Goal: Navigation & Orientation: Go to known website

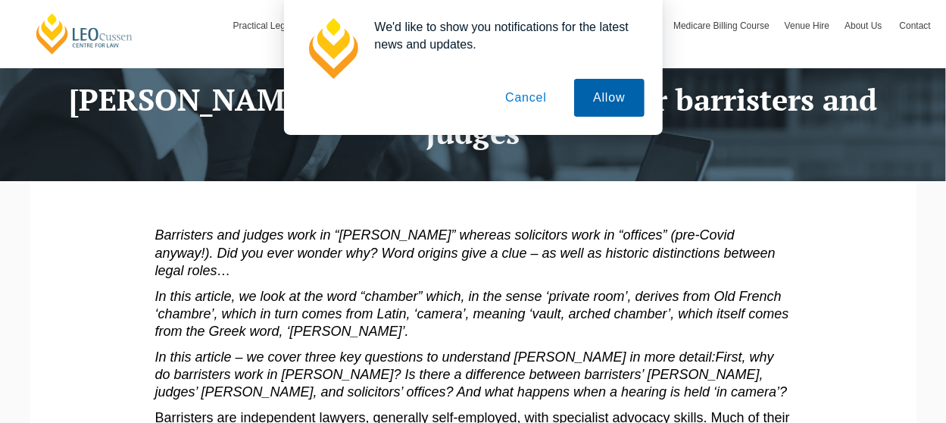
click at [606, 101] on button "Allow" at bounding box center [609, 98] width 70 height 38
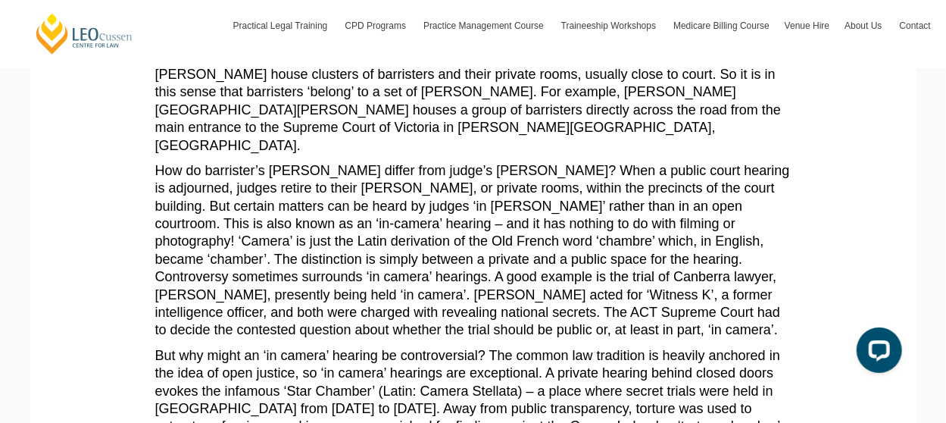
scroll to position [833, 0]
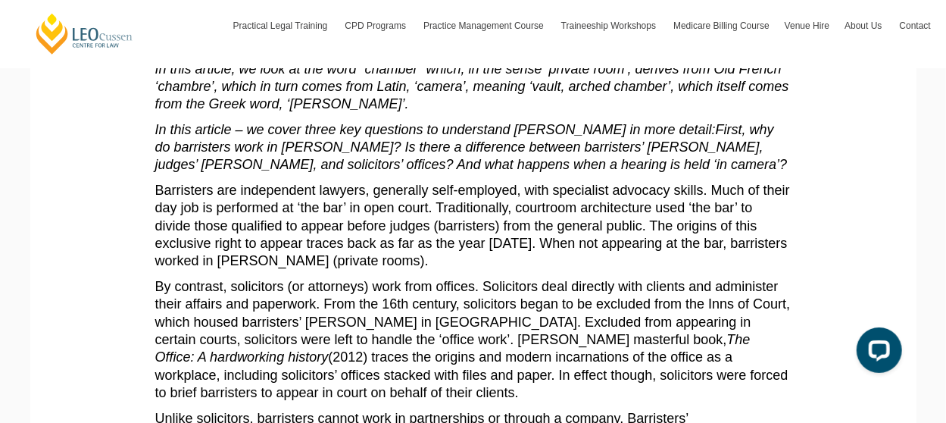
scroll to position [625, 0]
